Goal: Task Accomplishment & Management: Use online tool/utility

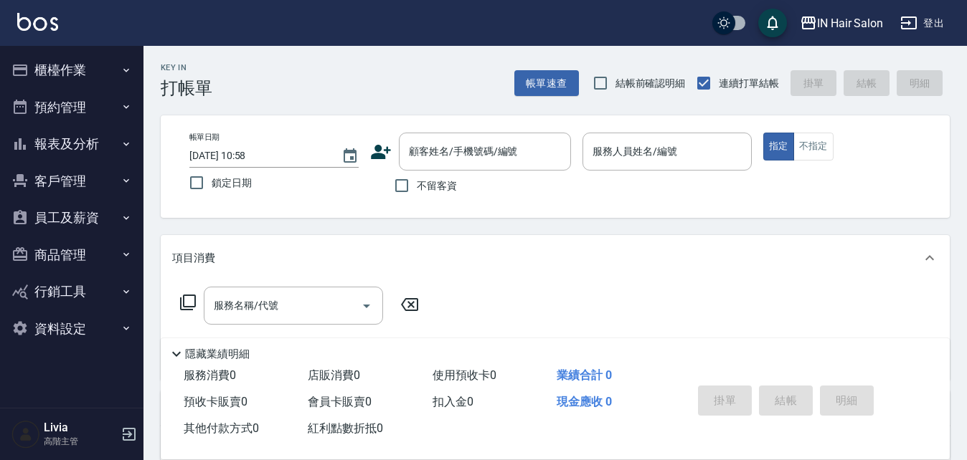
click at [72, 70] on button "櫃檯作業" at bounding box center [72, 70] width 132 height 37
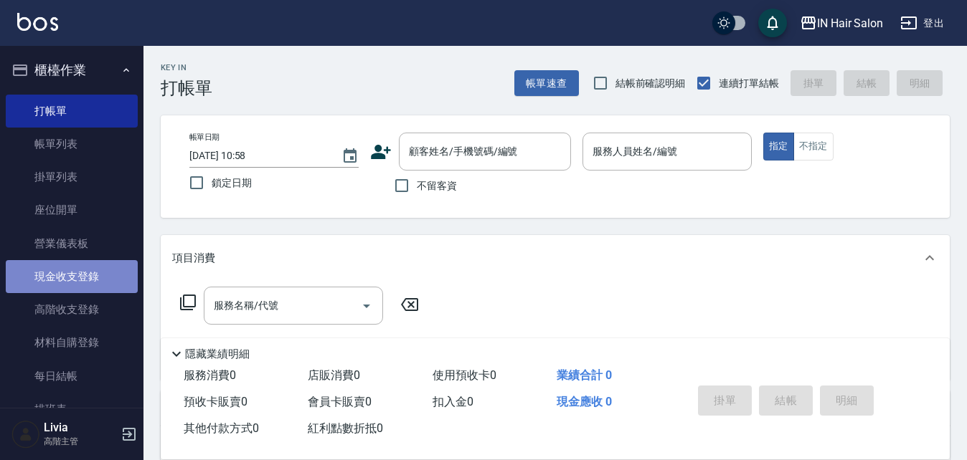
click at [88, 272] on link "現金收支登錄" at bounding box center [72, 276] width 132 height 33
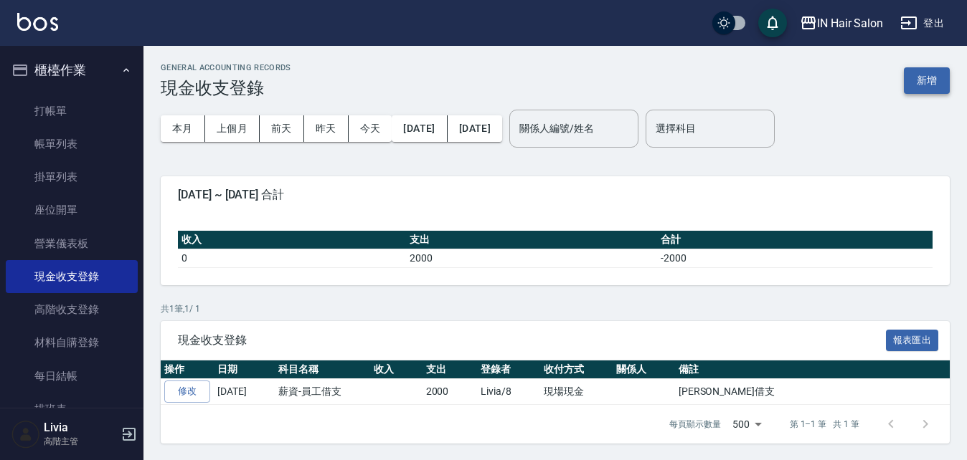
click at [927, 80] on button "新增" at bounding box center [927, 80] width 46 height 27
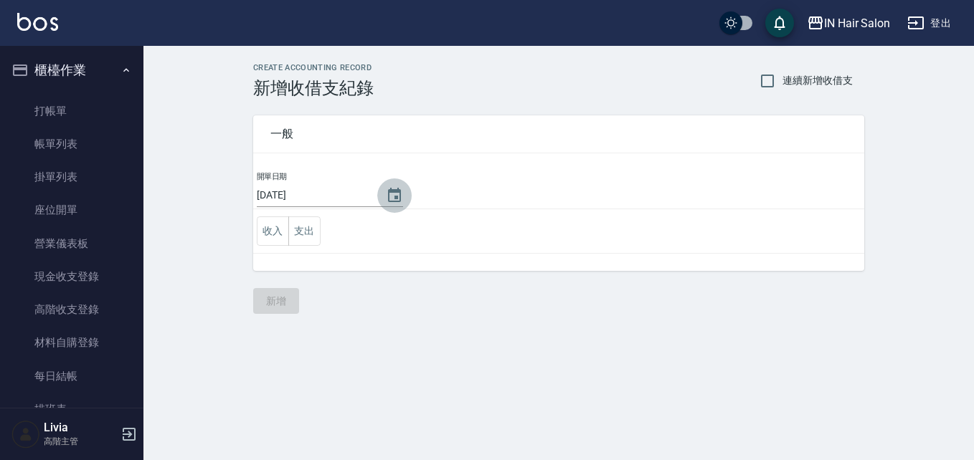
click at [389, 197] on icon "Choose date, selected date is 2025-09-06" at bounding box center [394, 195] width 13 height 14
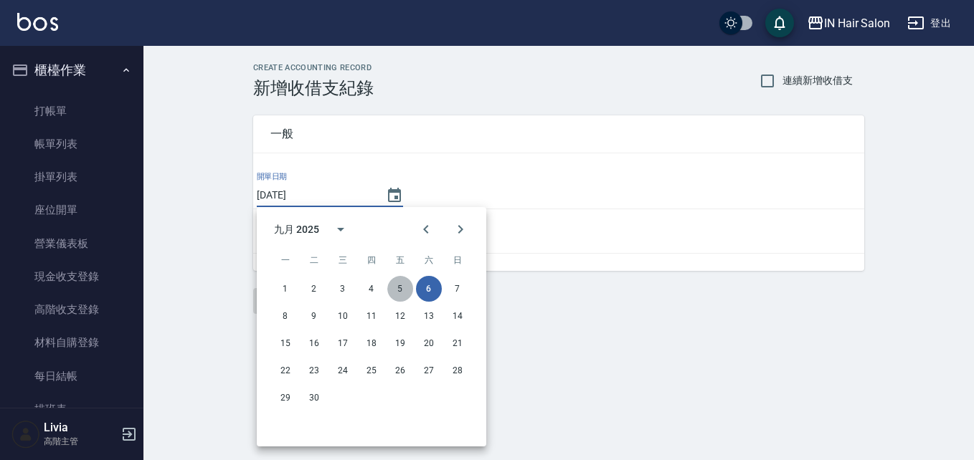
click at [402, 284] on button "5" at bounding box center [400, 289] width 26 height 26
type input "[DATE]"
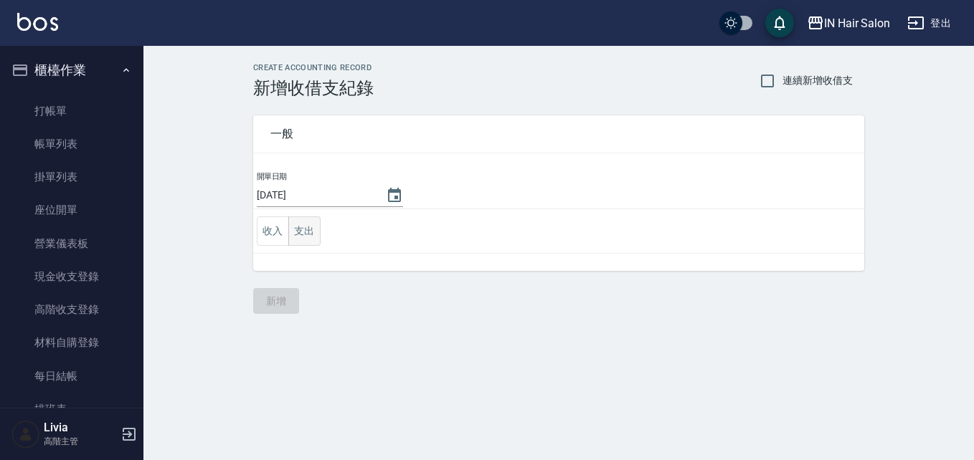
click at [304, 230] on button "支出" at bounding box center [304, 231] width 32 height 29
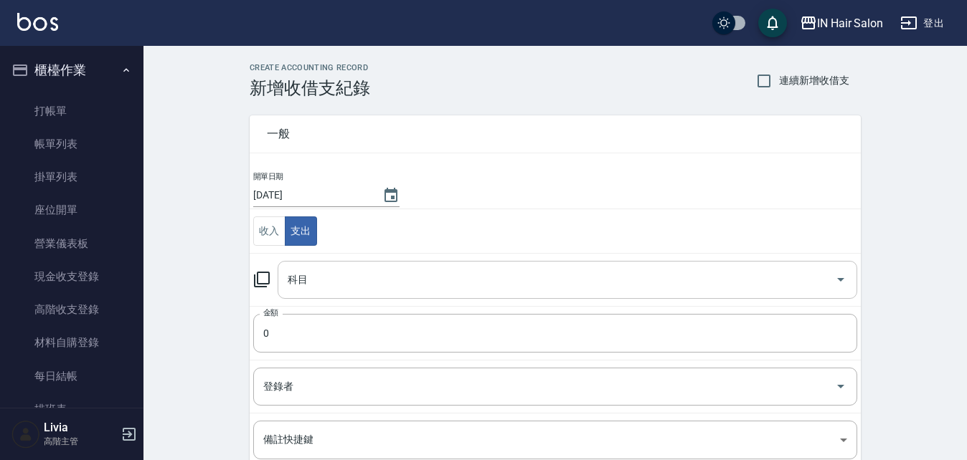
click at [298, 287] on input "科目" at bounding box center [556, 280] width 545 height 25
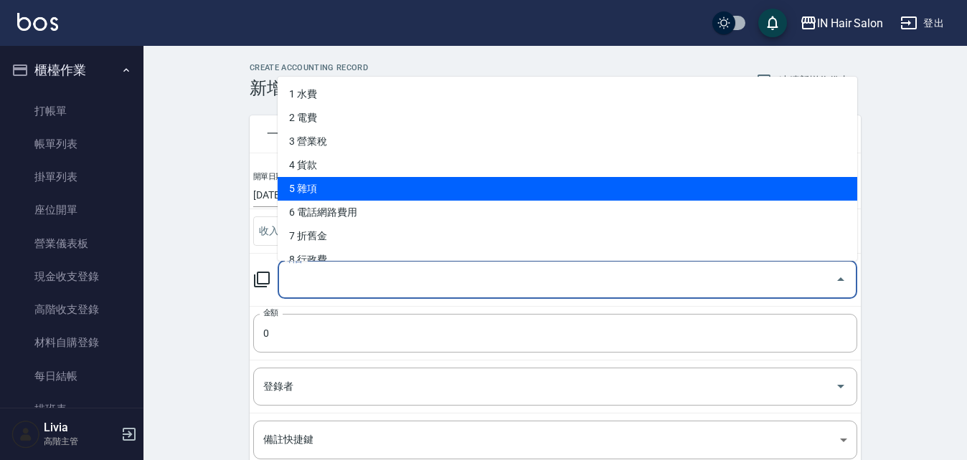
click at [316, 186] on li "5 雜項" at bounding box center [568, 189] width 580 height 24
type input "5 雜項"
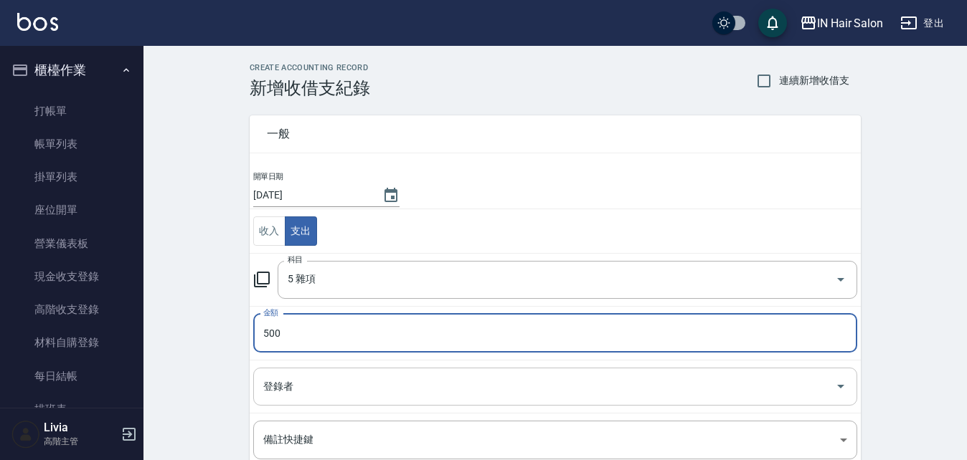
type input "500"
click at [290, 387] on input "登錄者" at bounding box center [544, 386] width 569 height 25
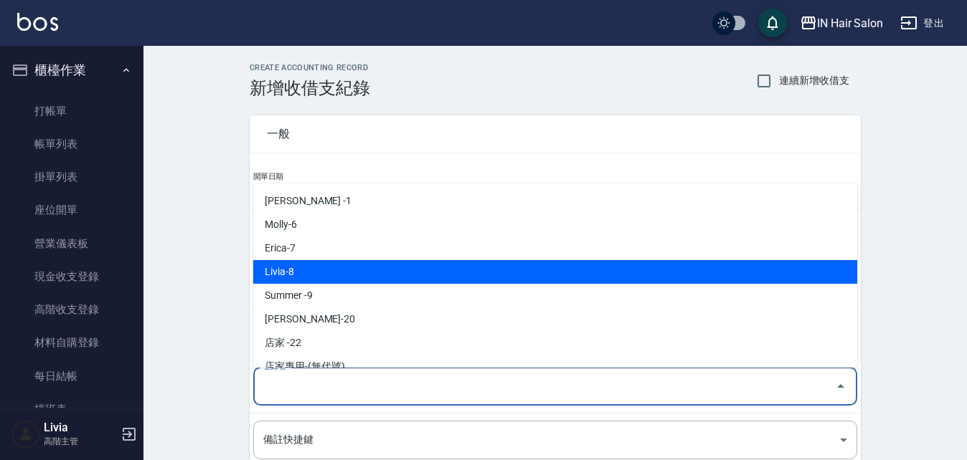
click at [313, 267] on li "Livia-8" at bounding box center [555, 272] width 604 height 24
type input "Livia-8"
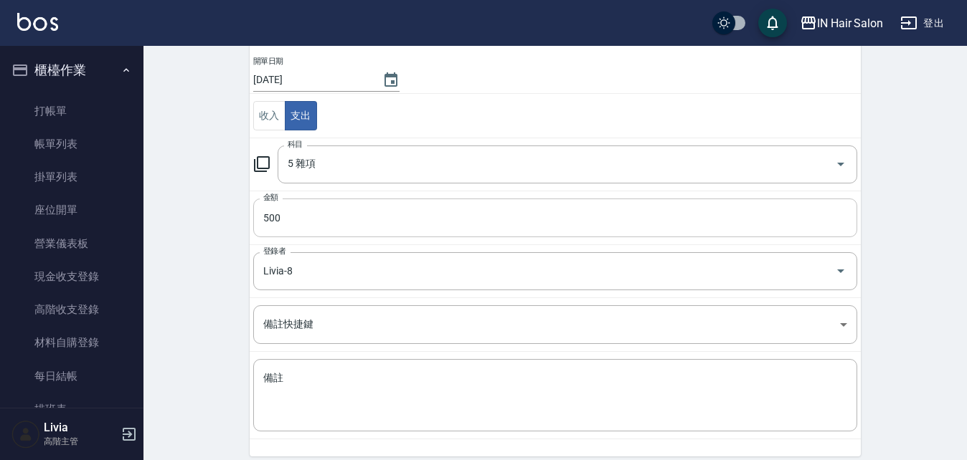
scroll to position [143, 0]
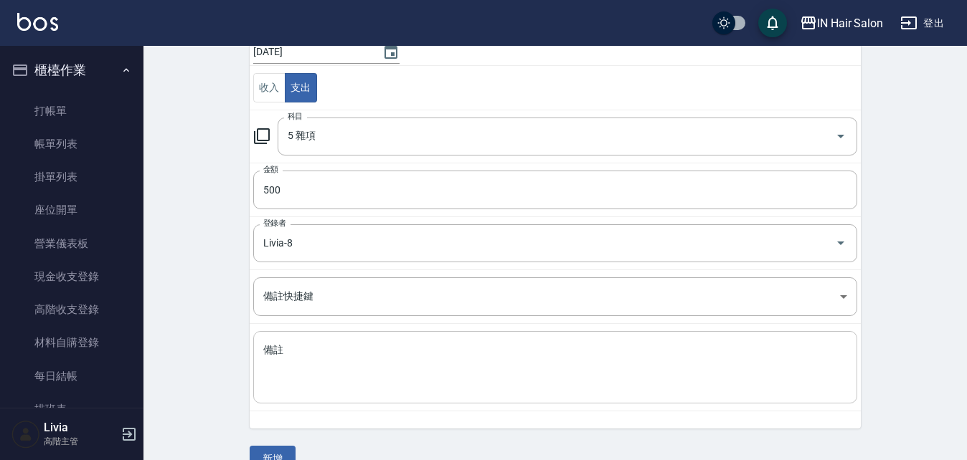
click at [279, 352] on textarea "備註" at bounding box center [555, 368] width 584 height 49
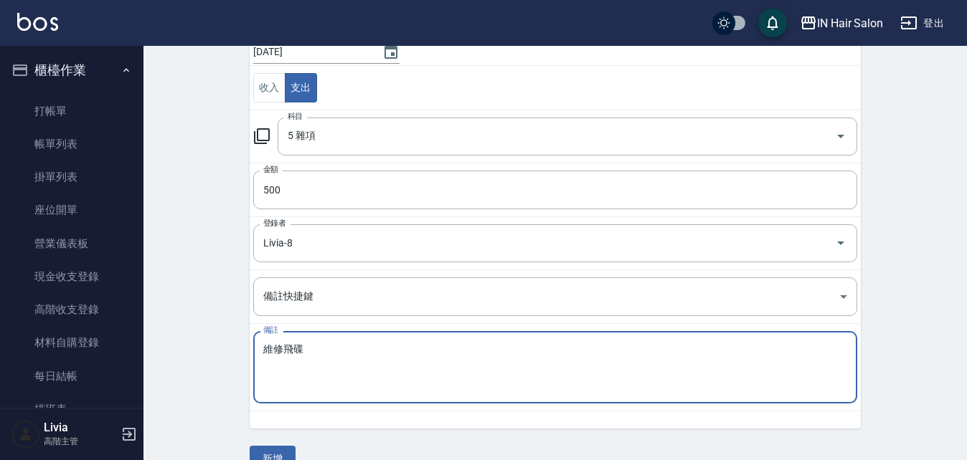
click at [333, 353] on textarea "維修飛碟" at bounding box center [555, 368] width 584 height 49
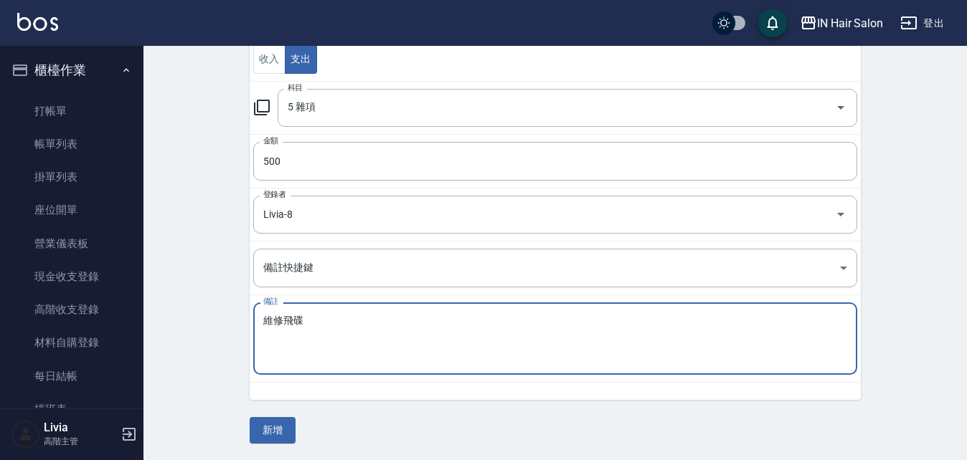
scroll to position [173, 0]
type textarea "維修飛碟"
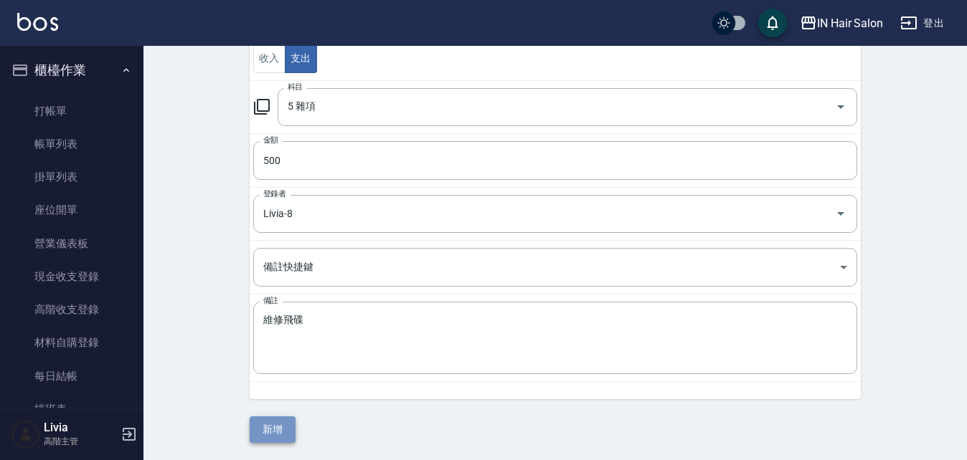
click at [273, 426] on button "新增" at bounding box center [273, 430] width 46 height 27
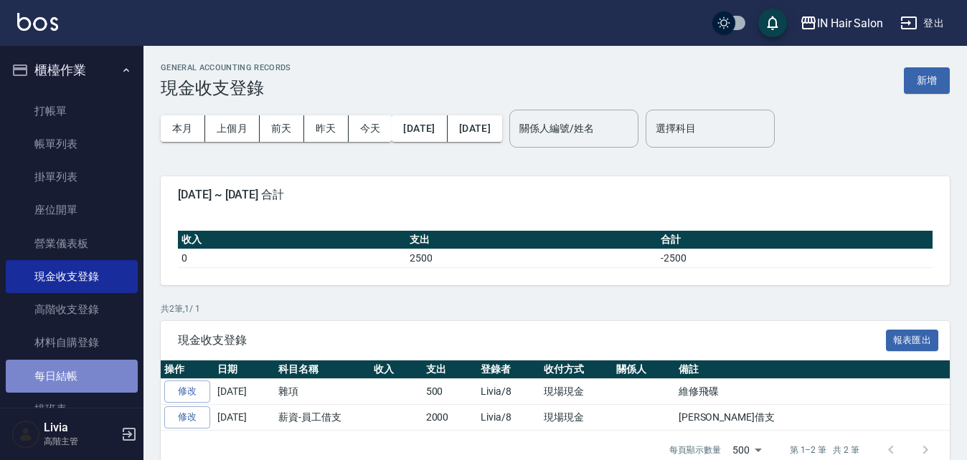
click at [72, 376] on link "每日結帳" at bounding box center [72, 376] width 132 height 33
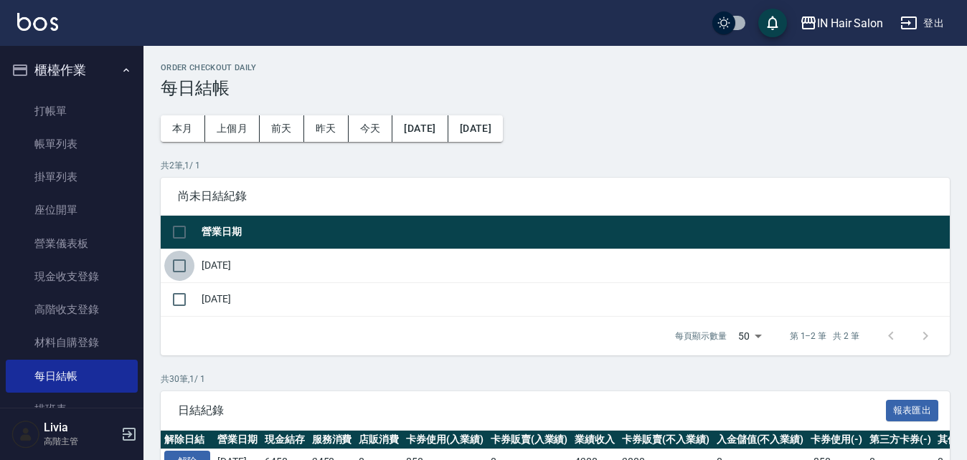
drag, startPoint x: 179, startPoint y: 262, endPoint x: 244, endPoint y: 316, distance: 84.5
click at [179, 262] on input "checkbox" at bounding box center [179, 266] width 30 height 30
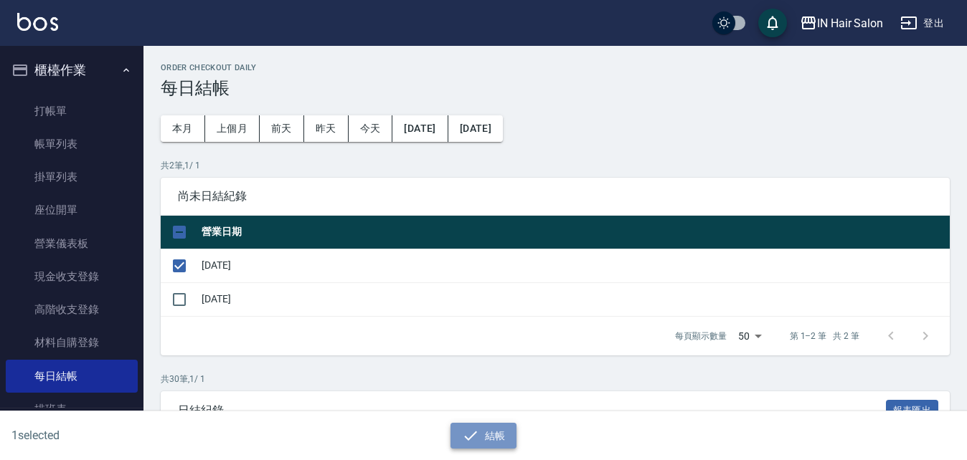
click at [491, 433] on button "結帳" at bounding box center [483, 436] width 67 height 27
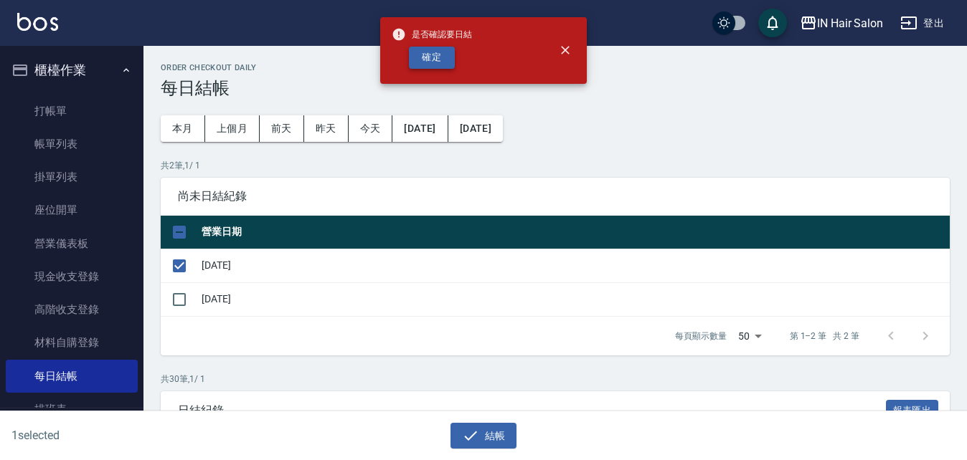
click at [434, 62] on button "確定" at bounding box center [432, 58] width 46 height 22
checkbox input "false"
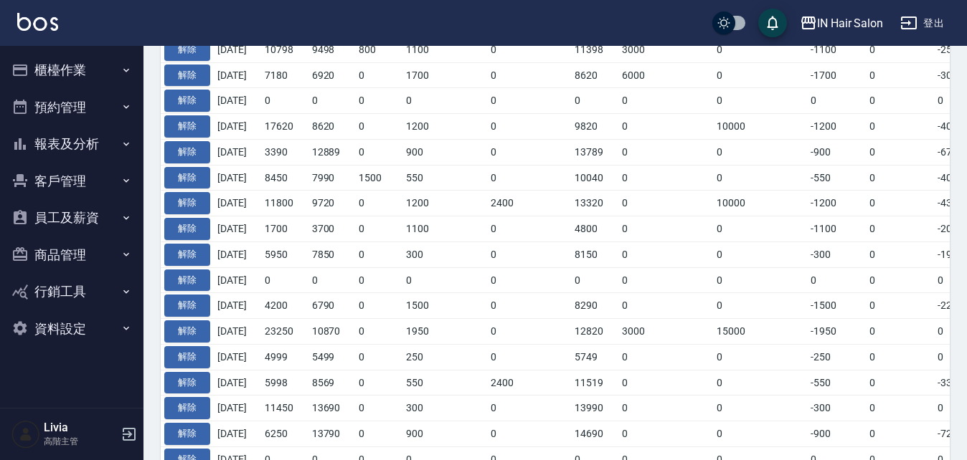
scroll to position [359, 0]
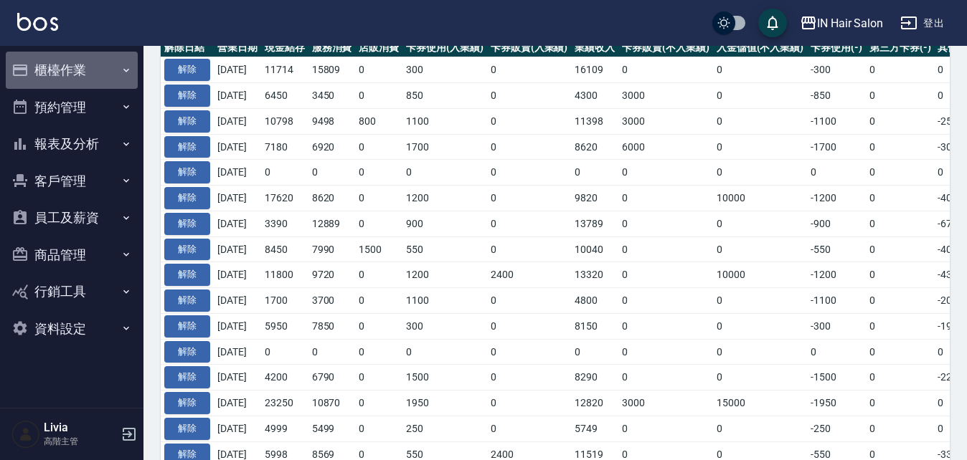
click at [81, 72] on button "櫃檯作業" at bounding box center [72, 70] width 132 height 37
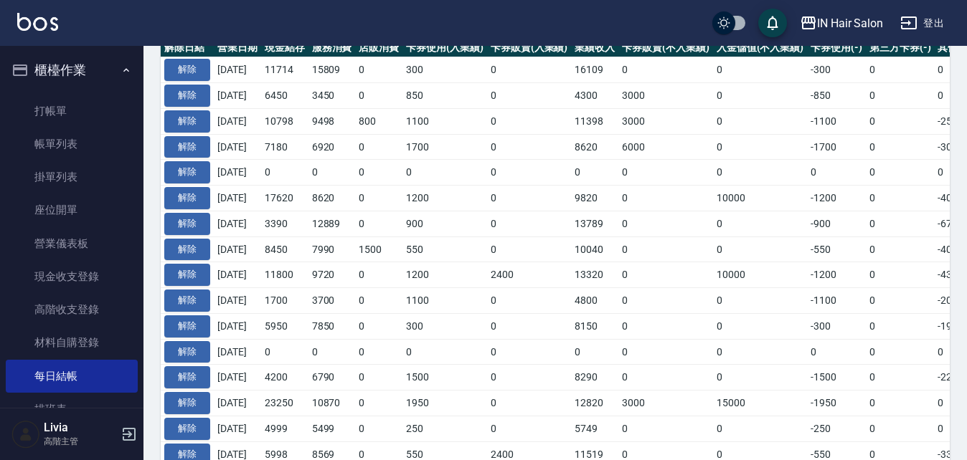
click at [123, 70] on icon "button" at bounding box center [126, 70] width 6 height 4
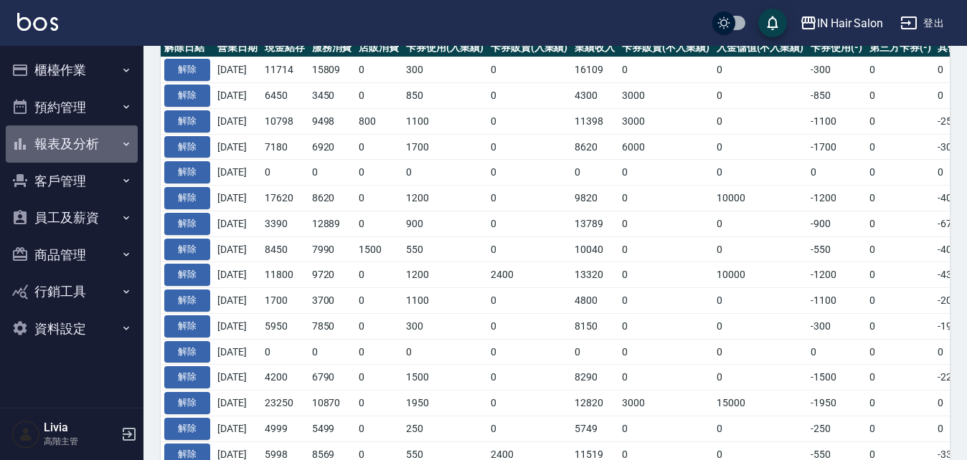
click at [77, 143] on button "報表及分析" at bounding box center [72, 144] width 132 height 37
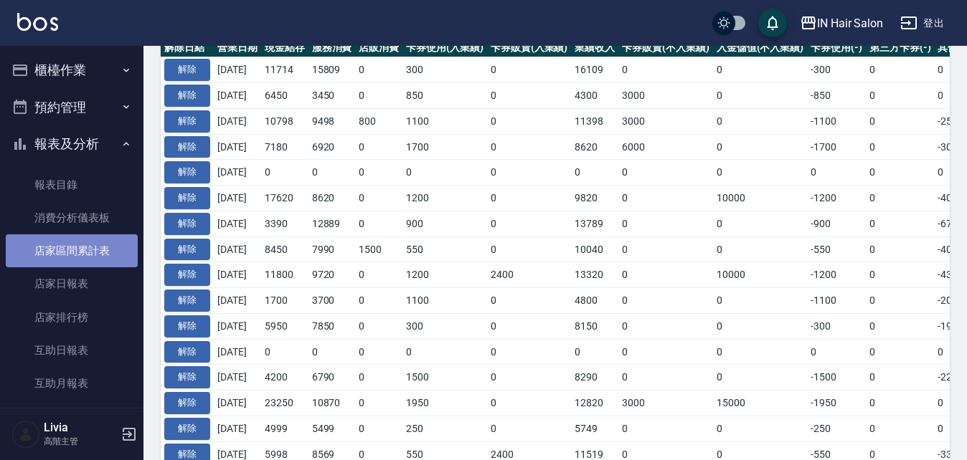
click at [81, 250] on link "店家區間累計表" at bounding box center [72, 251] width 132 height 33
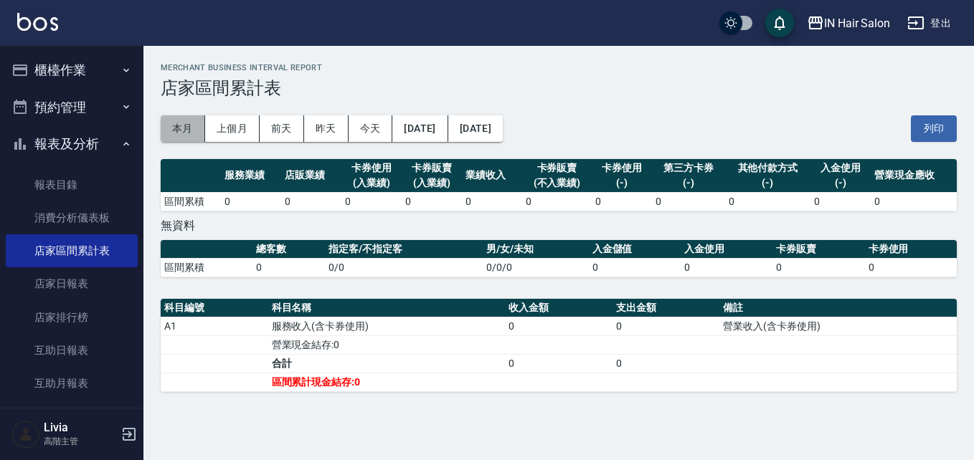
click at [181, 124] on button "本月" at bounding box center [183, 128] width 44 height 27
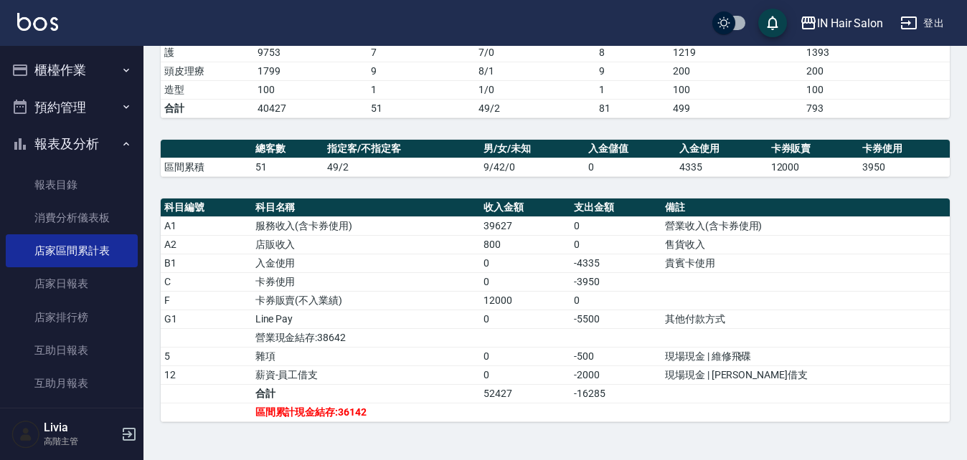
scroll to position [283, 0]
